Goal: Task Accomplishment & Management: Use online tool/utility

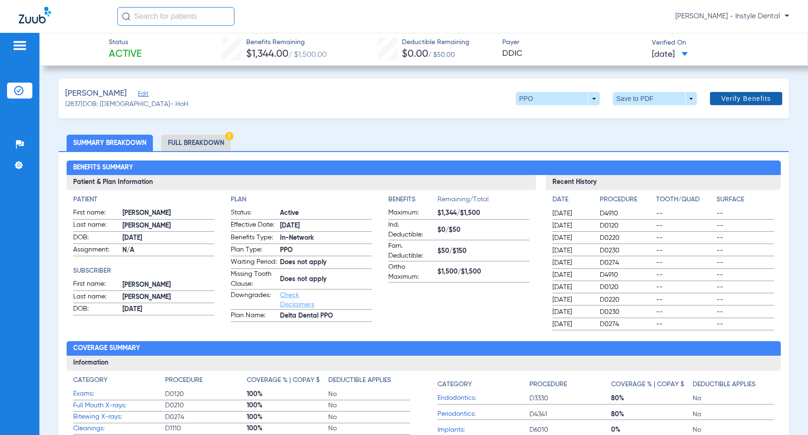
click at [739, 98] on span "Verify Benefits" at bounding box center [746, 99] width 50 height 8
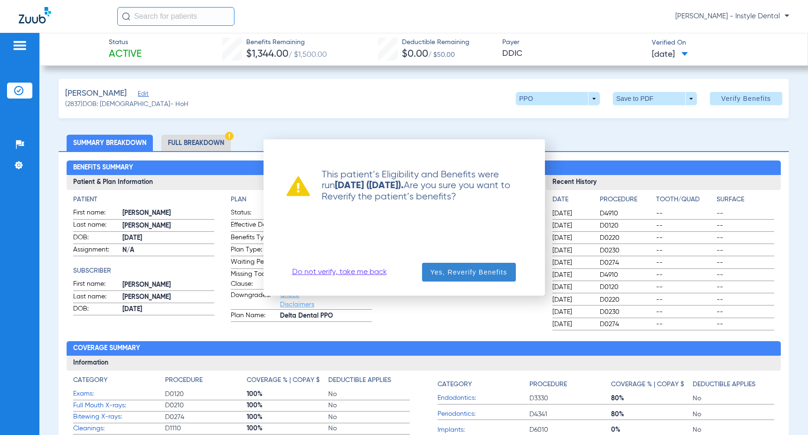
click at [473, 268] on span "Yes, Reverify Benefits" at bounding box center [469, 271] width 77 height 9
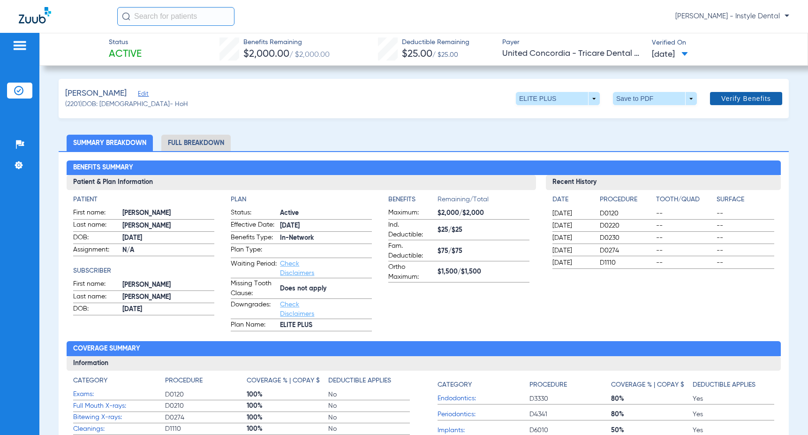
click at [732, 98] on span "Verify Benefits" at bounding box center [746, 99] width 50 height 8
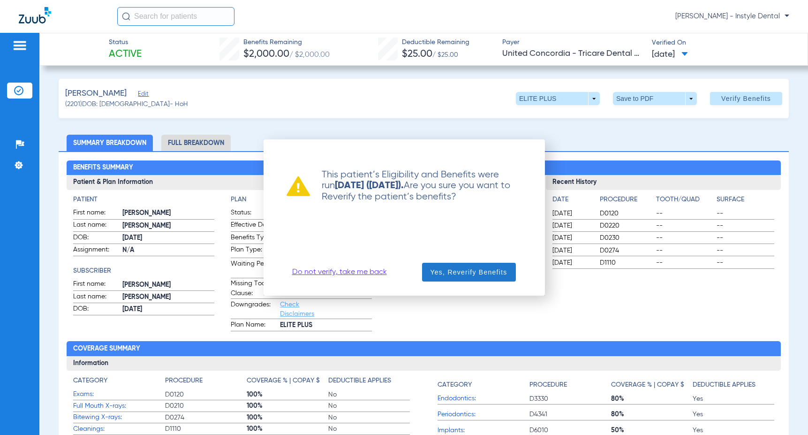
click at [470, 272] on span "Yes, Reverify Benefits" at bounding box center [469, 271] width 77 height 9
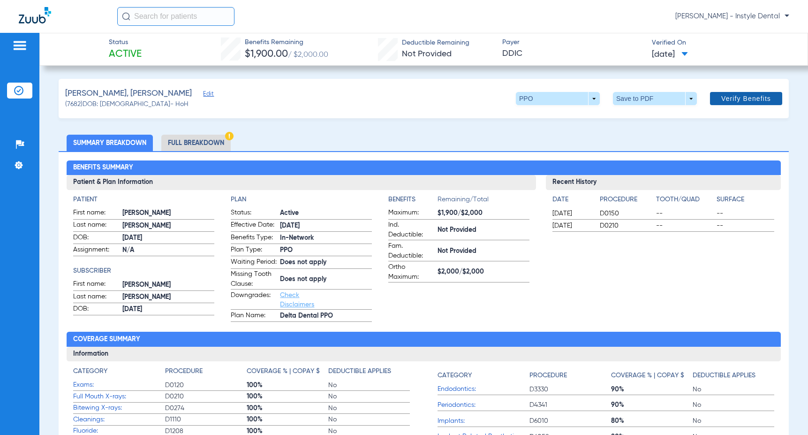
click at [742, 100] on span "Verify Benefits" at bounding box center [746, 99] width 50 height 8
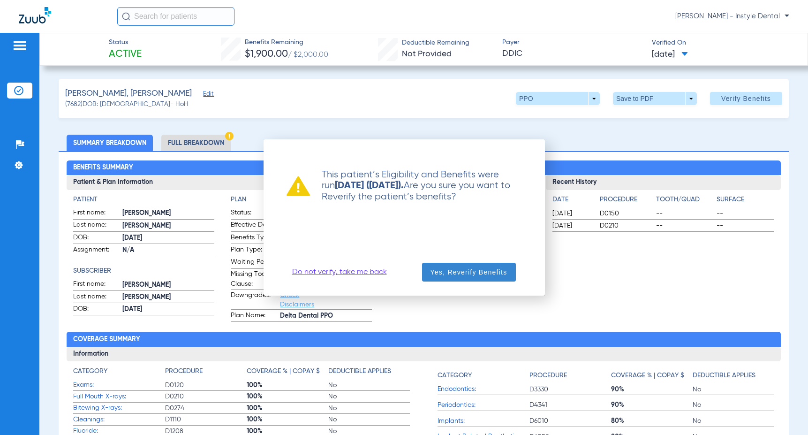
click at [480, 272] on span "Yes, Reverify Benefits" at bounding box center [469, 271] width 77 height 9
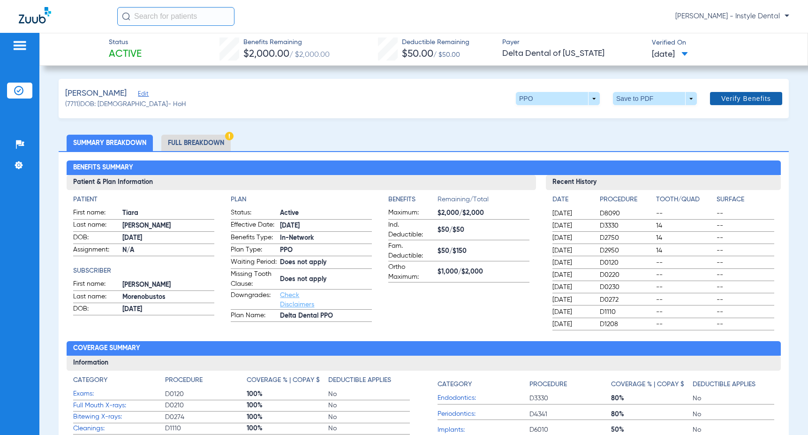
click at [746, 97] on span "Verify Benefits" at bounding box center [746, 99] width 50 height 8
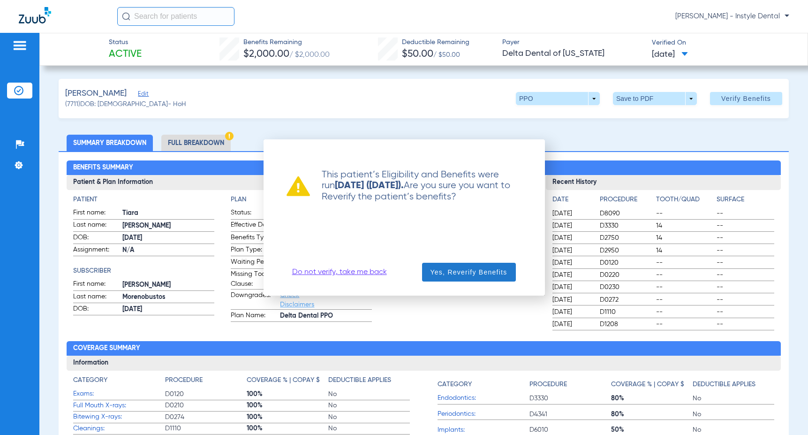
click at [474, 271] on span "Yes, Reverify Benefits" at bounding box center [469, 271] width 77 height 9
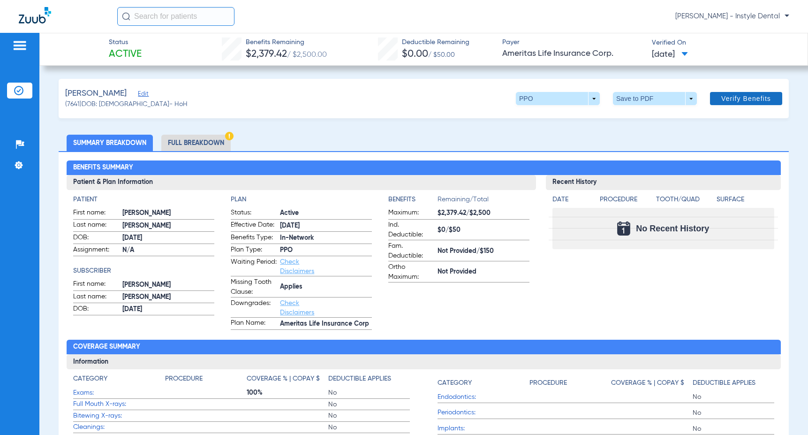
click at [743, 98] on span "Verify Benefits" at bounding box center [746, 99] width 50 height 8
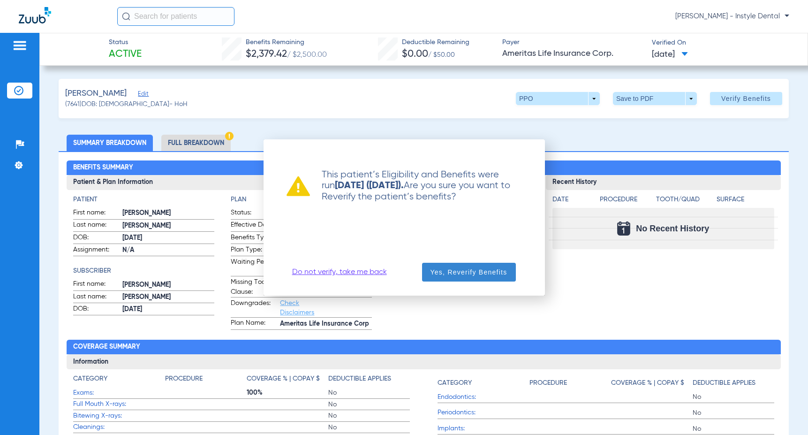
click at [477, 271] on span "Yes, Reverify Benefits" at bounding box center [469, 271] width 77 height 9
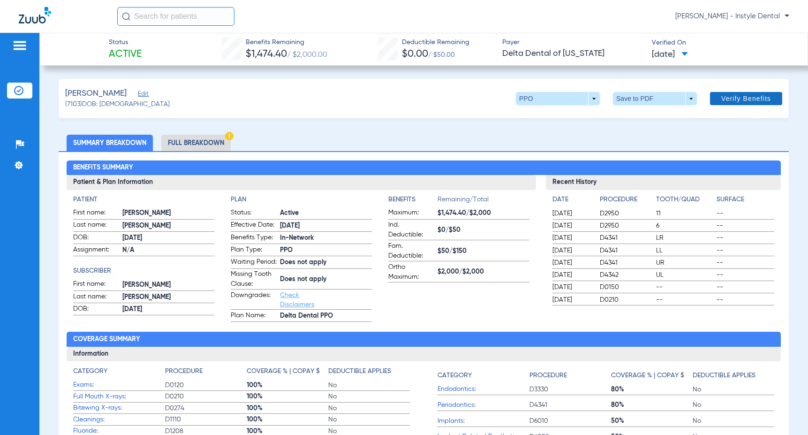
click at [736, 98] on span "Verify Benefits" at bounding box center [746, 99] width 50 height 8
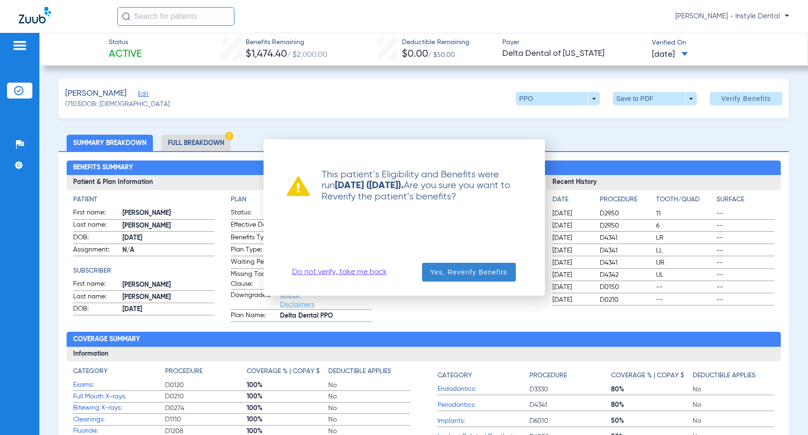
click at [468, 271] on span "Yes, Reverify Benefits" at bounding box center [469, 271] width 77 height 9
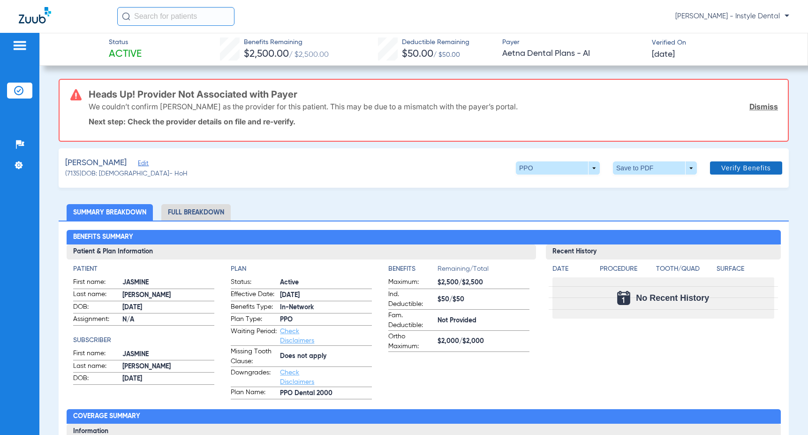
click at [758, 105] on link "Dismiss" at bounding box center [764, 106] width 29 height 9
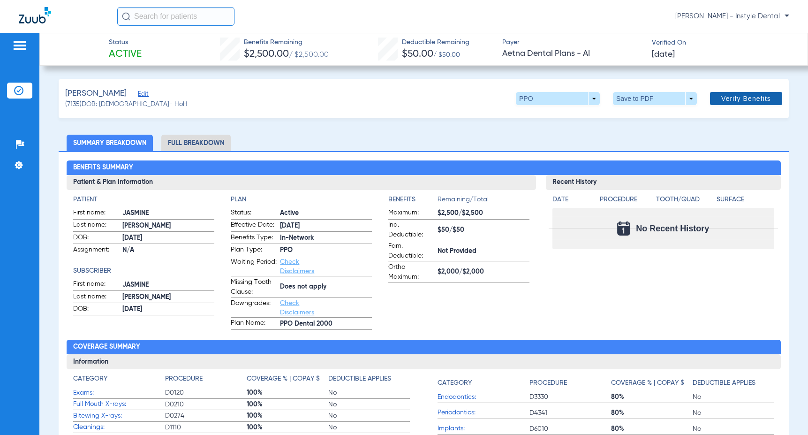
click at [737, 97] on span "Verify Benefits" at bounding box center [746, 99] width 50 height 8
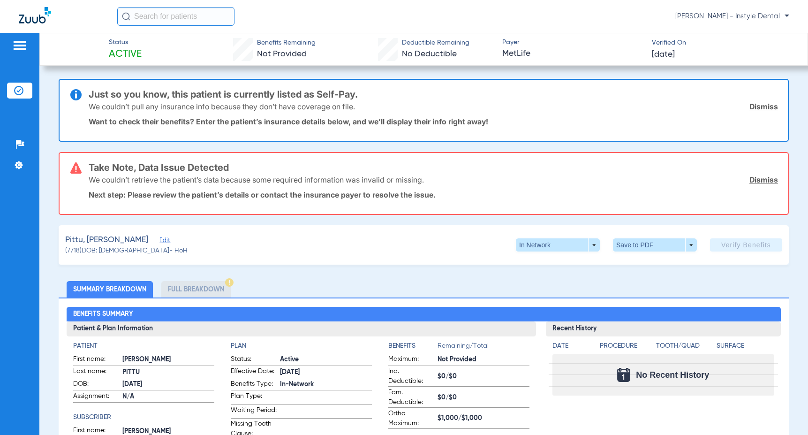
click at [757, 178] on link "Dismiss" at bounding box center [764, 179] width 29 height 9
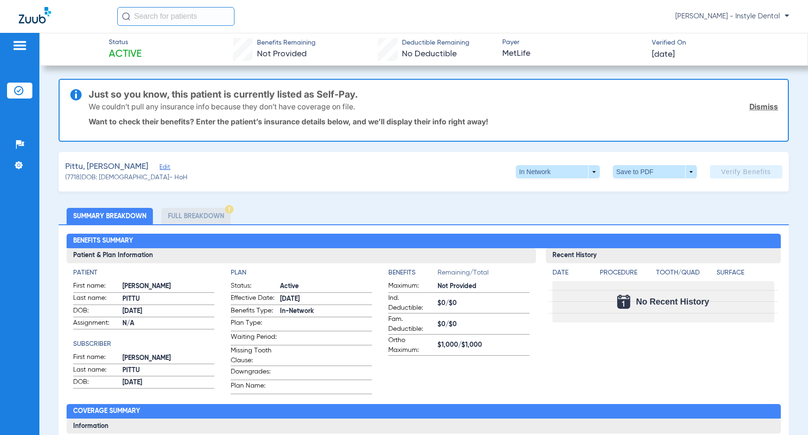
click at [758, 104] on link "Dismiss" at bounding box center [764, 106] width 29 height 9
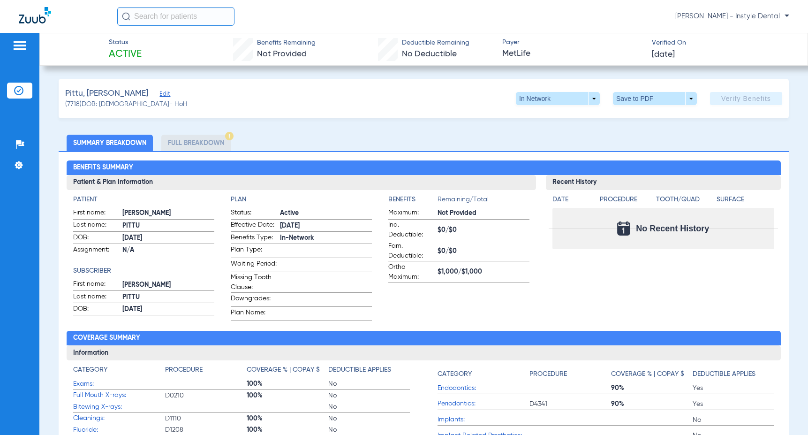
click at [159, 95] on span "Edit" at bounding box center [163, 95] width 8 height 9
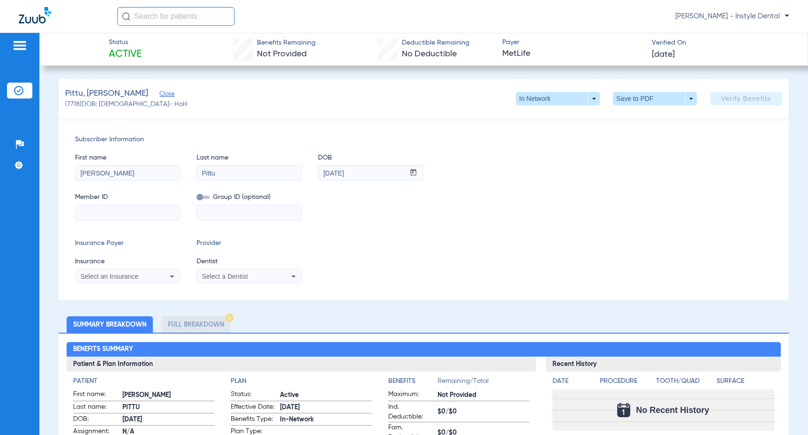
click at [172, 275] on icon at bounding box center [172, 276] width 11 height 11
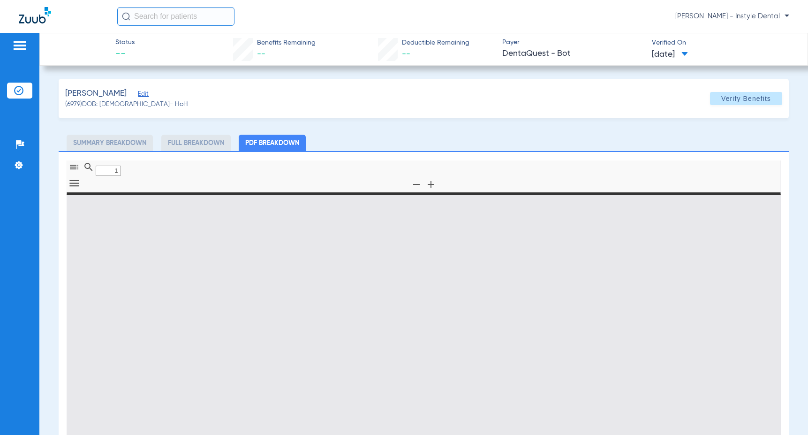
type input "0"
select select "page-width"
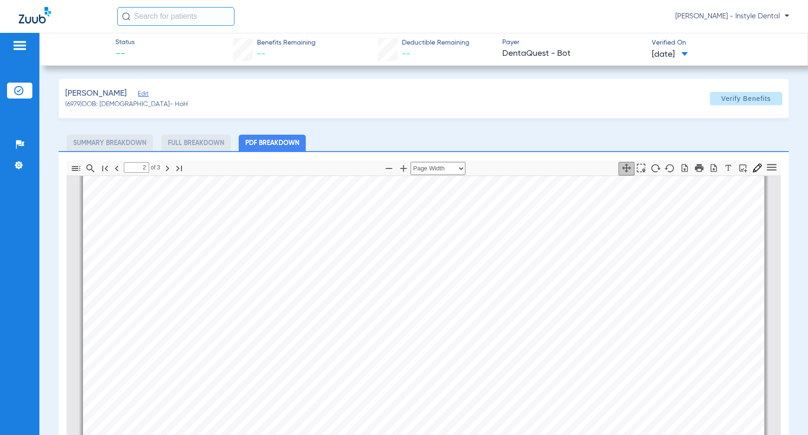
type input "3"
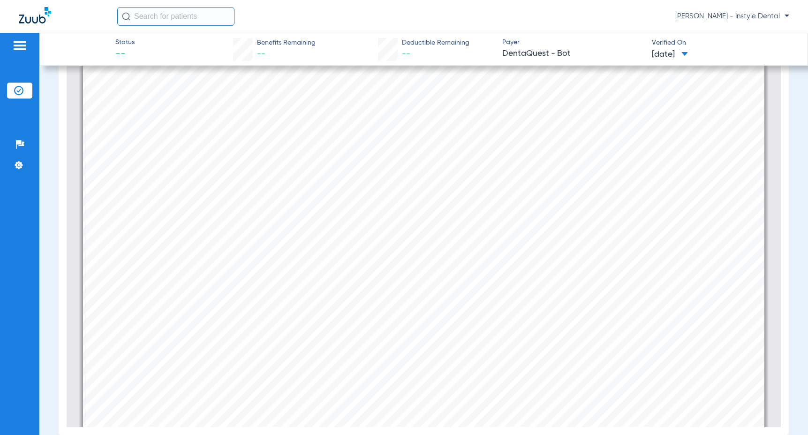
scroll to position [1046, 0]
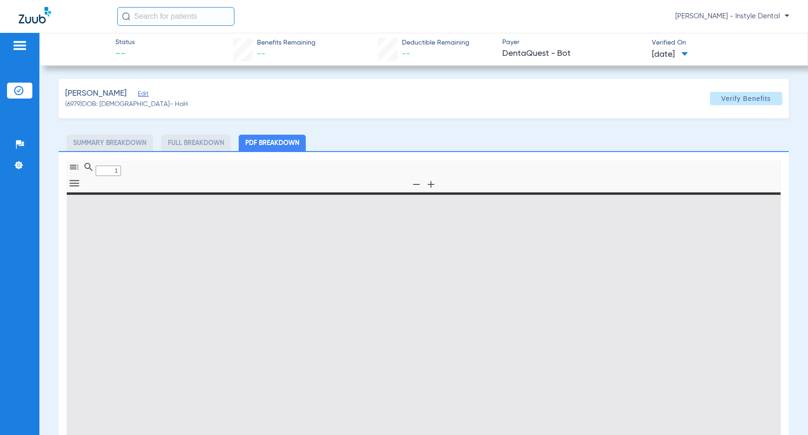
type input "0"
select select "page-width"
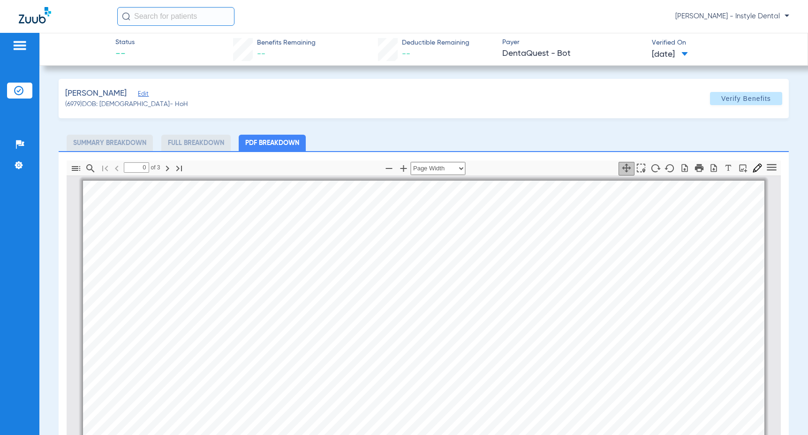
type input "1"
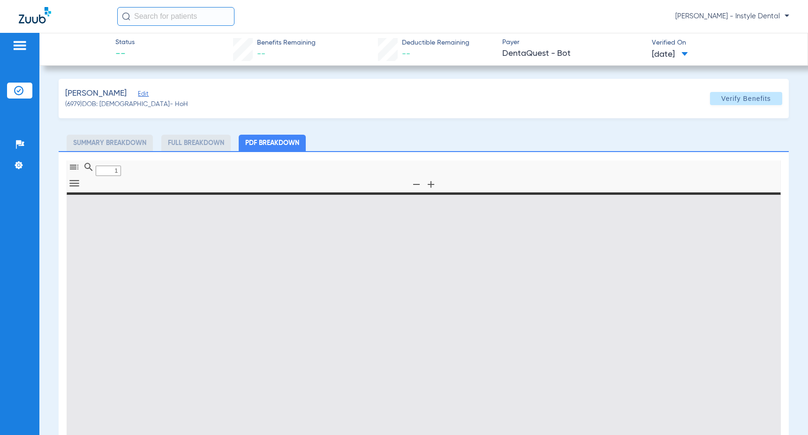
type input "0"
select select "page-width"
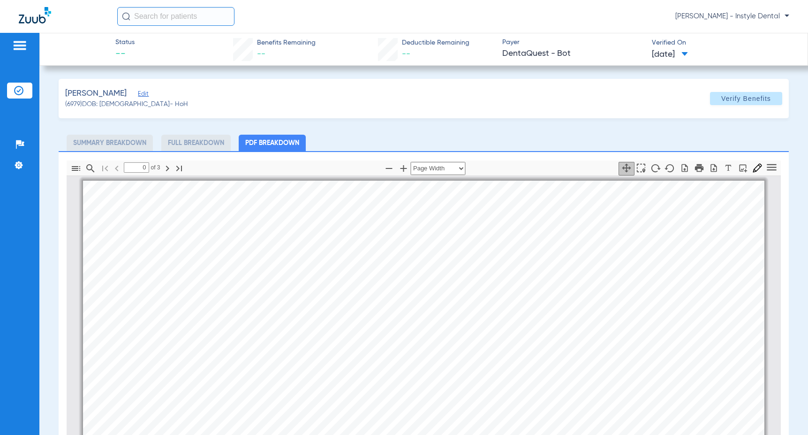
type input "1"
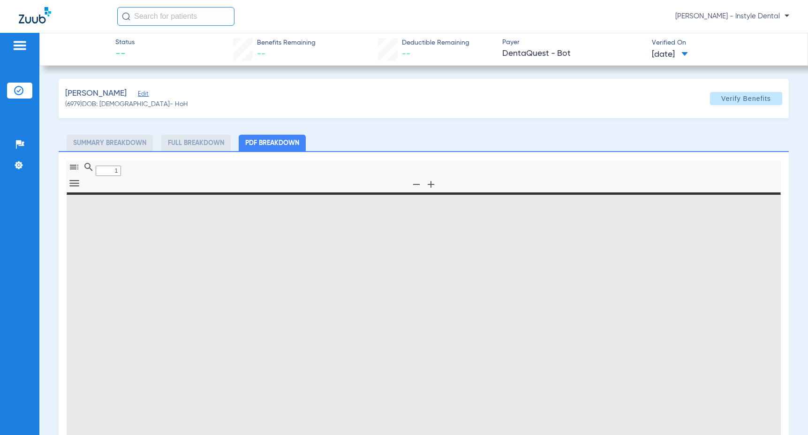
type input "0"
select select "page-width"
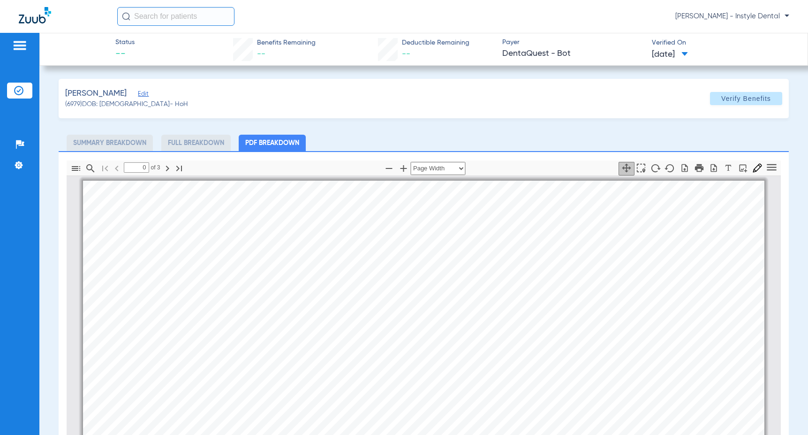
type input "1"
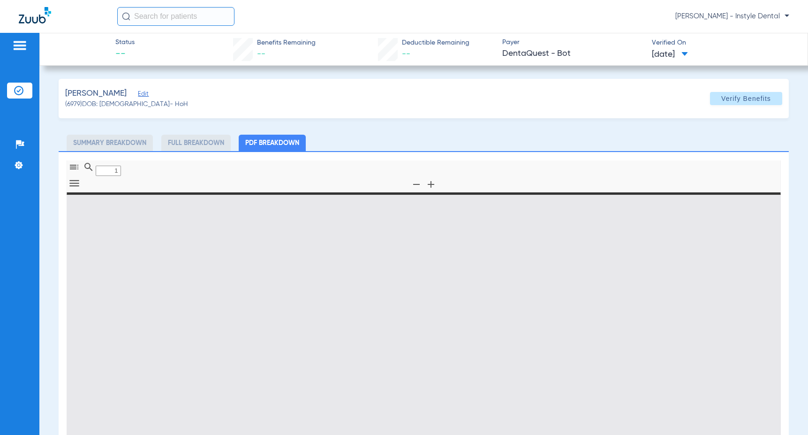
type input "0"
select select "page-width"
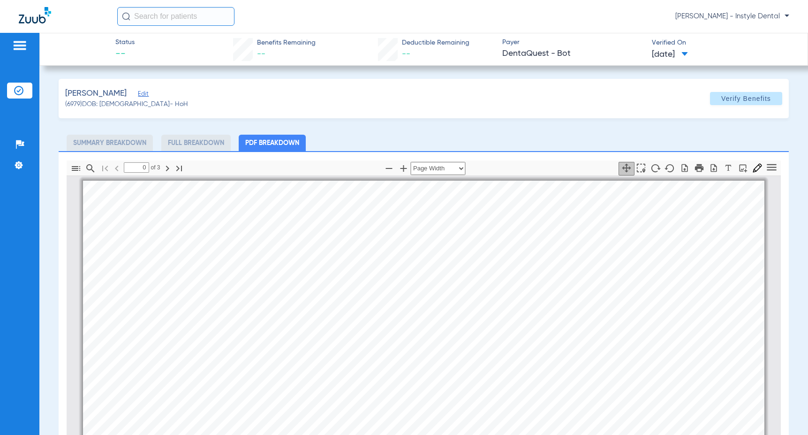
type input "1"
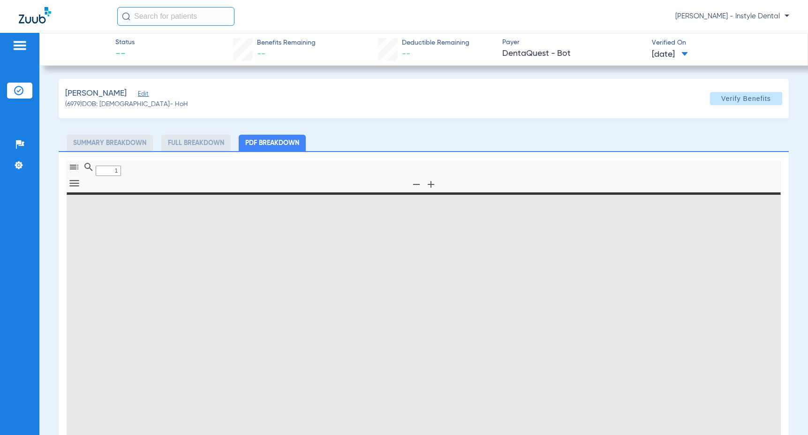
type input "0"
select select "page-width"
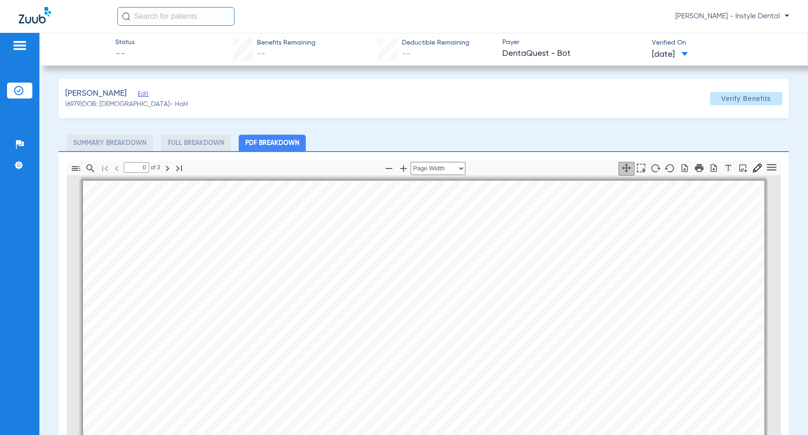
type input "1"
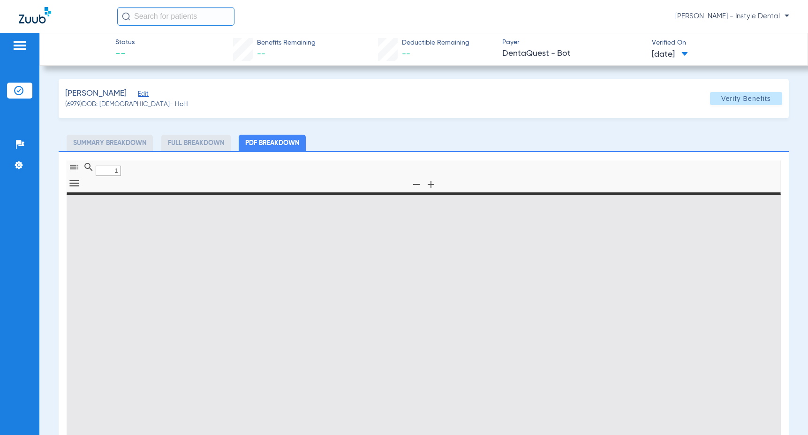
type input "0"
select select "page-width"
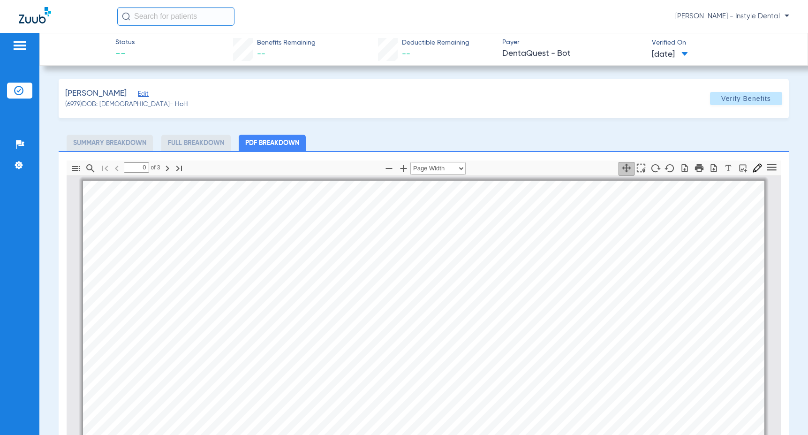
type input "1"
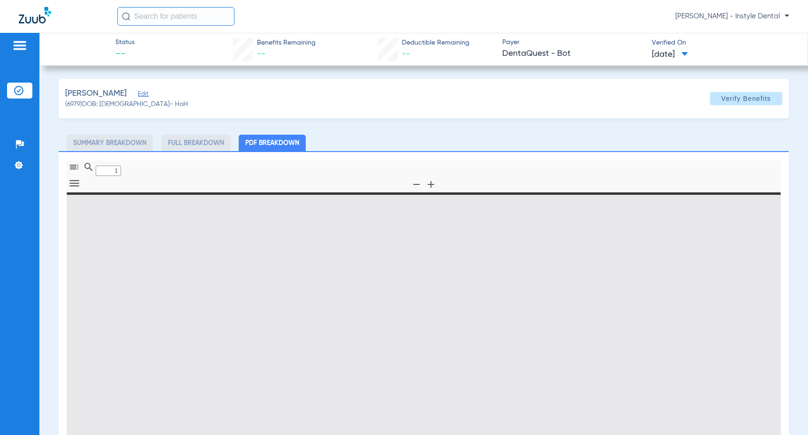
type input "0"
select select "page-width"
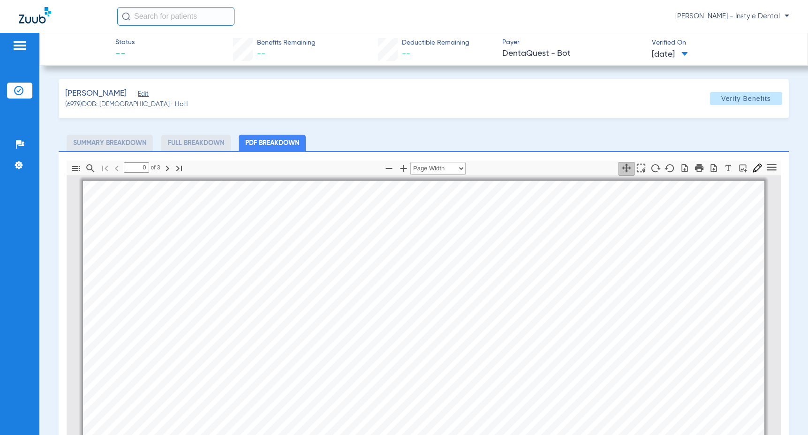
type input "1"
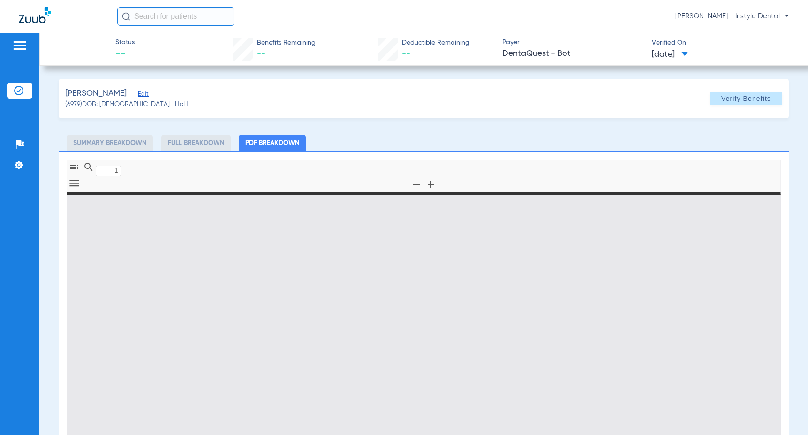
type input "0"
select select "page-width"
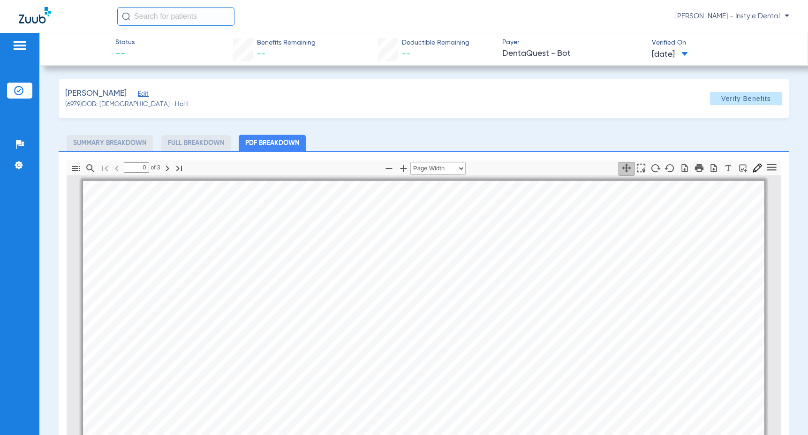
type input "1"
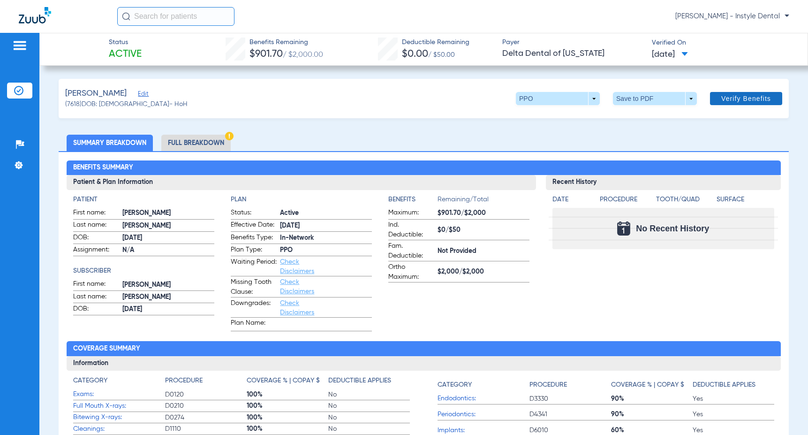
click at [750, 96] on span "Verify Benefits" at bounding box center [746, 99] width 50 height 8
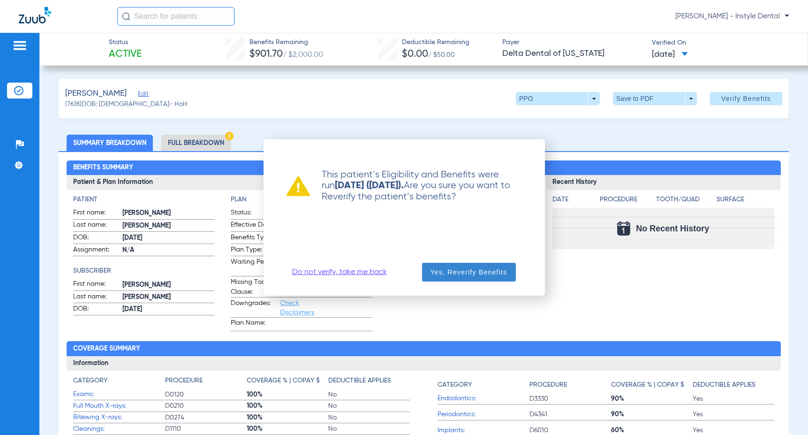
click at [474, 274] on span "Yes, Reverify Benefits" at bounding box center [469, 271] width 77 height 9
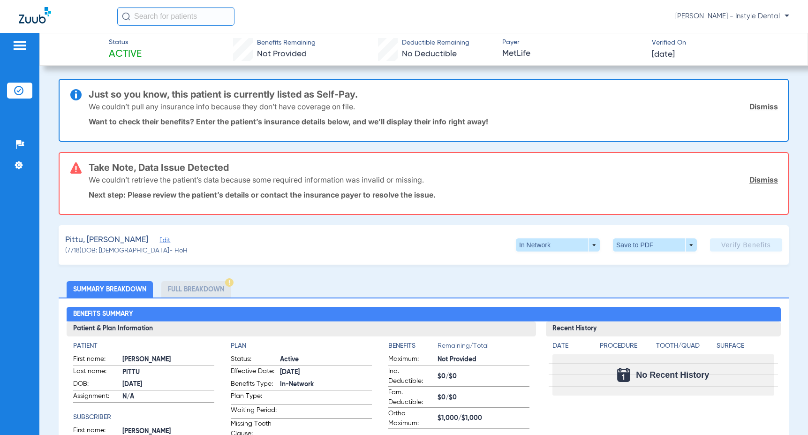
drag, startPoint x: 756, startPoint y: 181, endPoint x: 754, endPoint y: 171, distance: 10.6
click at [755, 181] on link "Dismiss" at bounding box center [764, 179] width 29 height 9
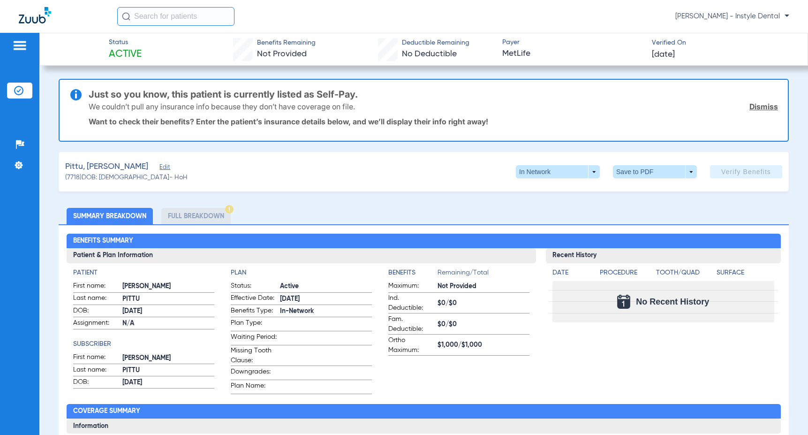
click at [753, 108] on link "Dismiss" at bounding box center [764, 106] width 29 height 9
